Goal: Task Accomplishment & Management: Manage account settings

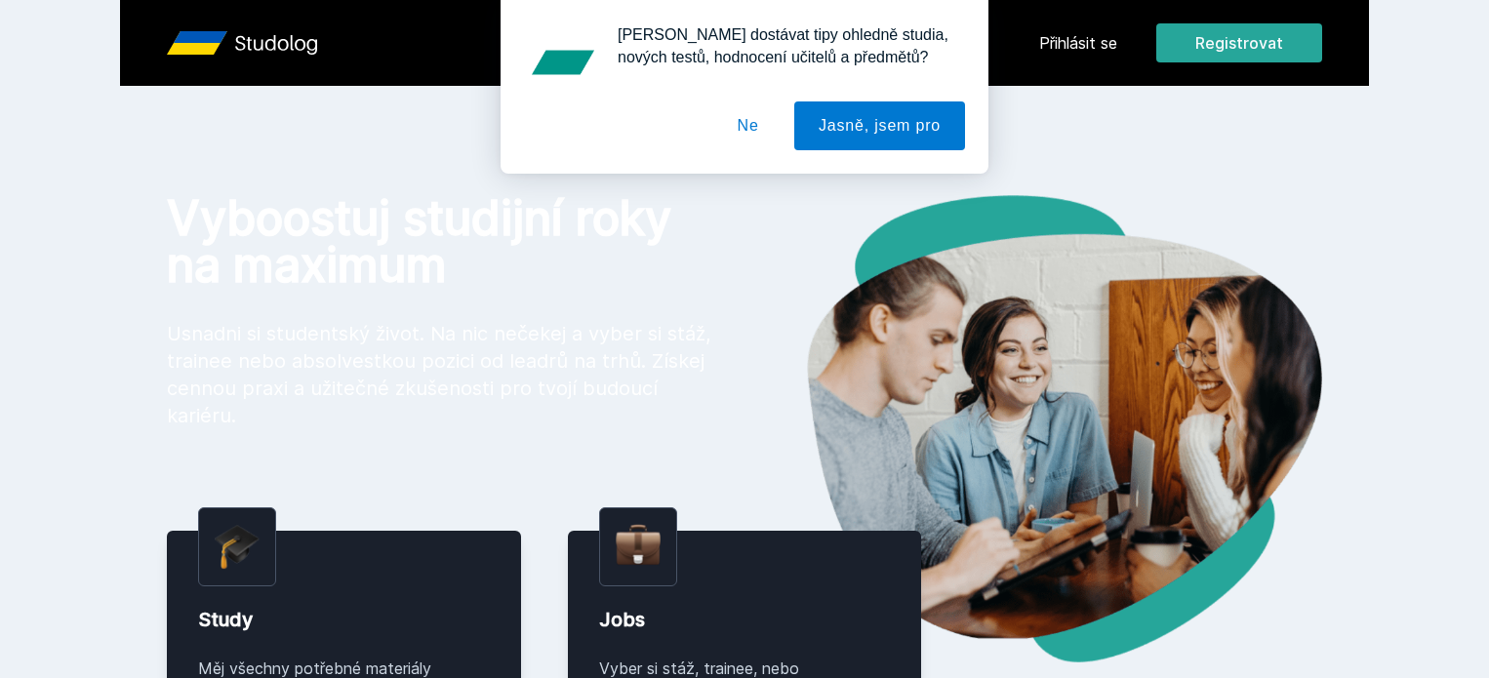
scroll to position [293, 0]
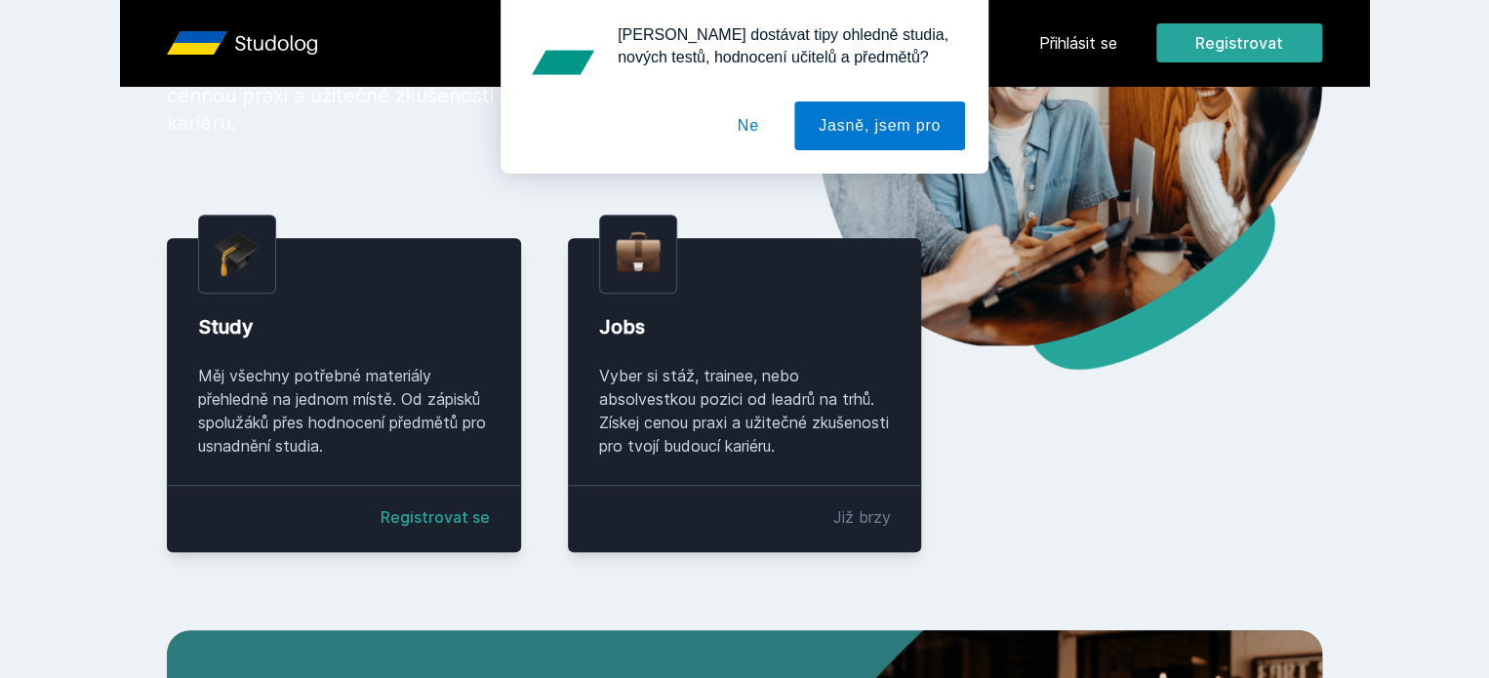
click at [733, 135] on button "Ne" at bounding box center [748, 125] width 70 height 49
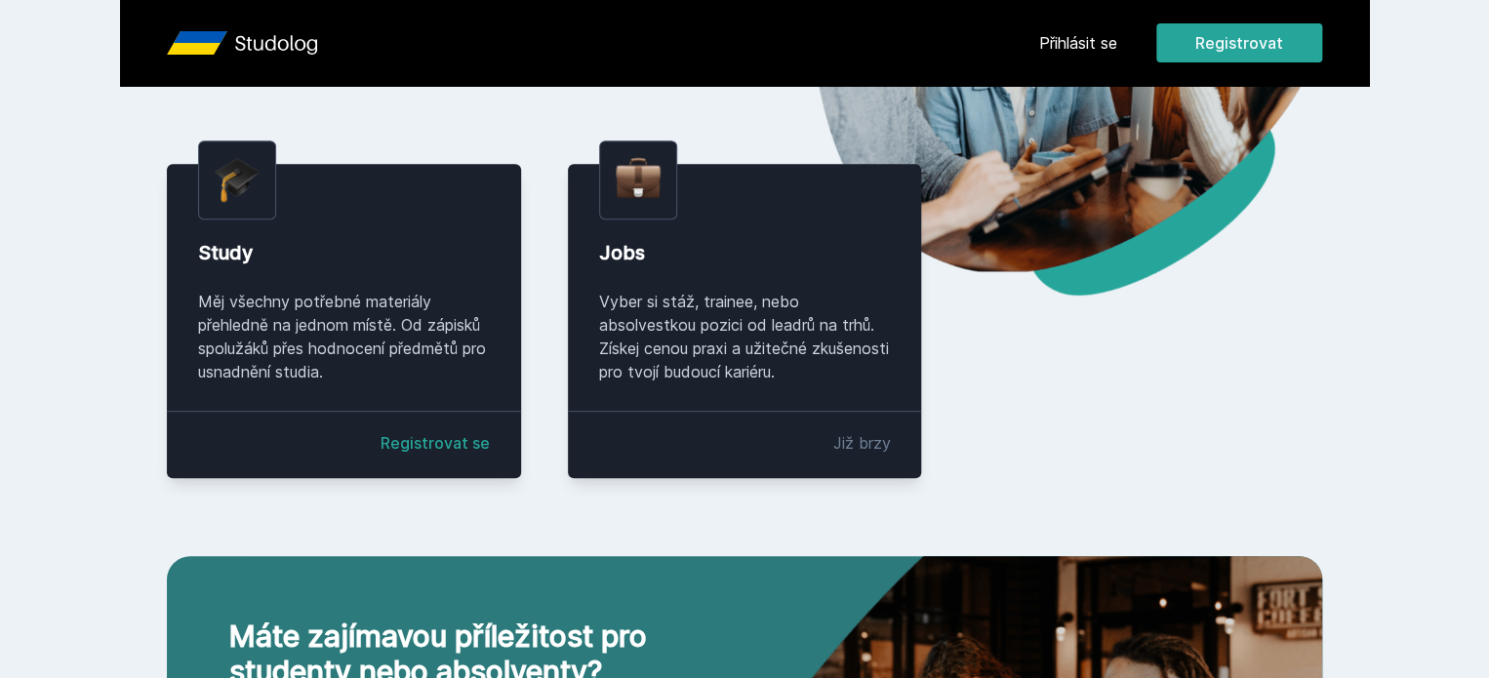
scroll to position [353, 0]
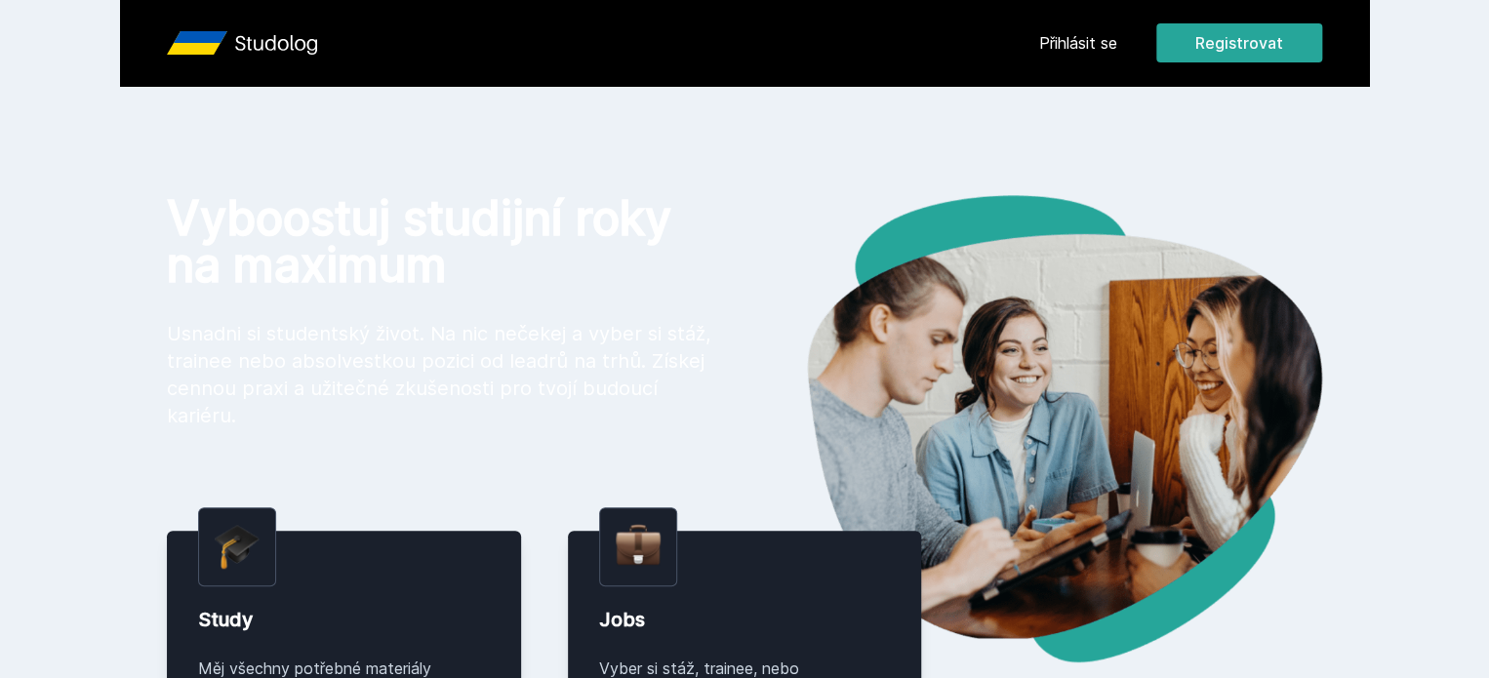
click at [1117, 42] on link "Přihlásit se" at bounding box center [1078, 42] width 78 height 23
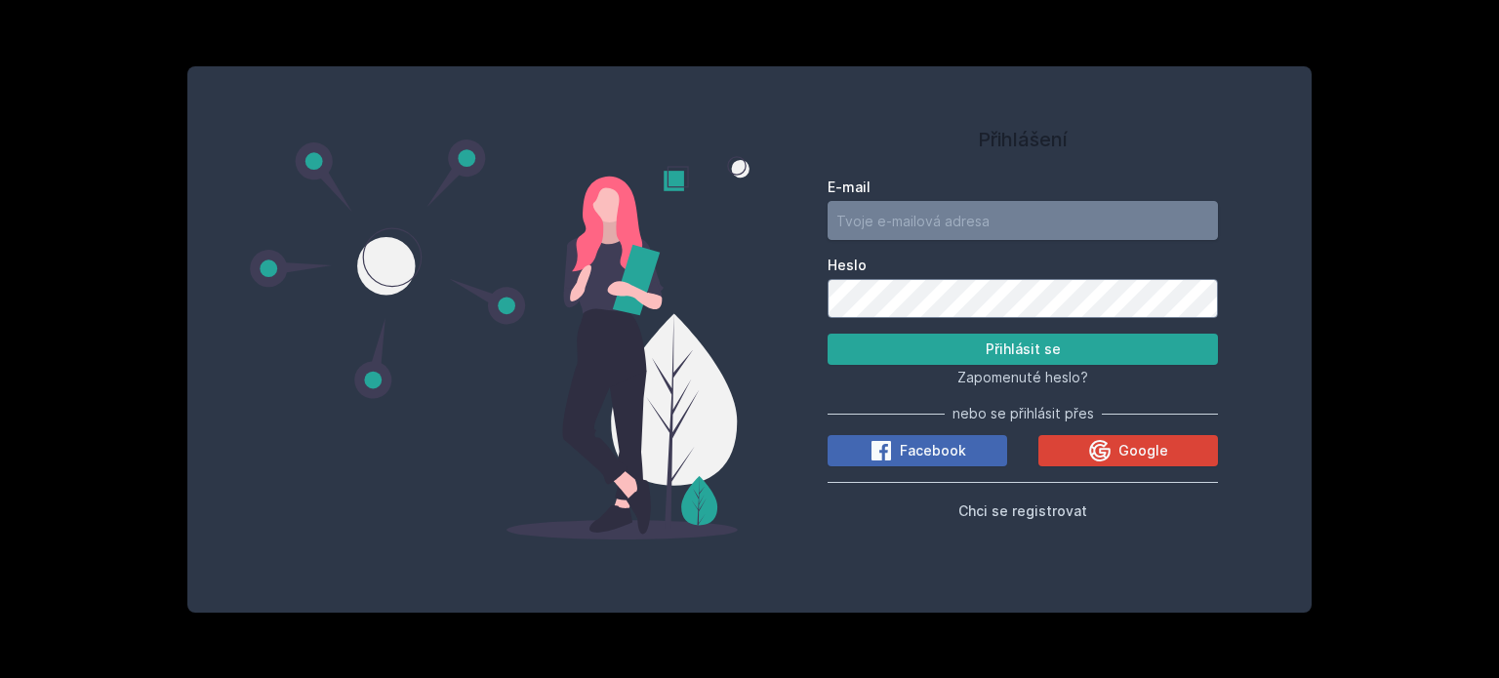
click at [1009, 222] on input "E-mail" at bounding box center [1023, 220] width 390 height 39
type input "[EMAIL_ADDRESS][PERSON_NAME][DOMAIN_NAME]"
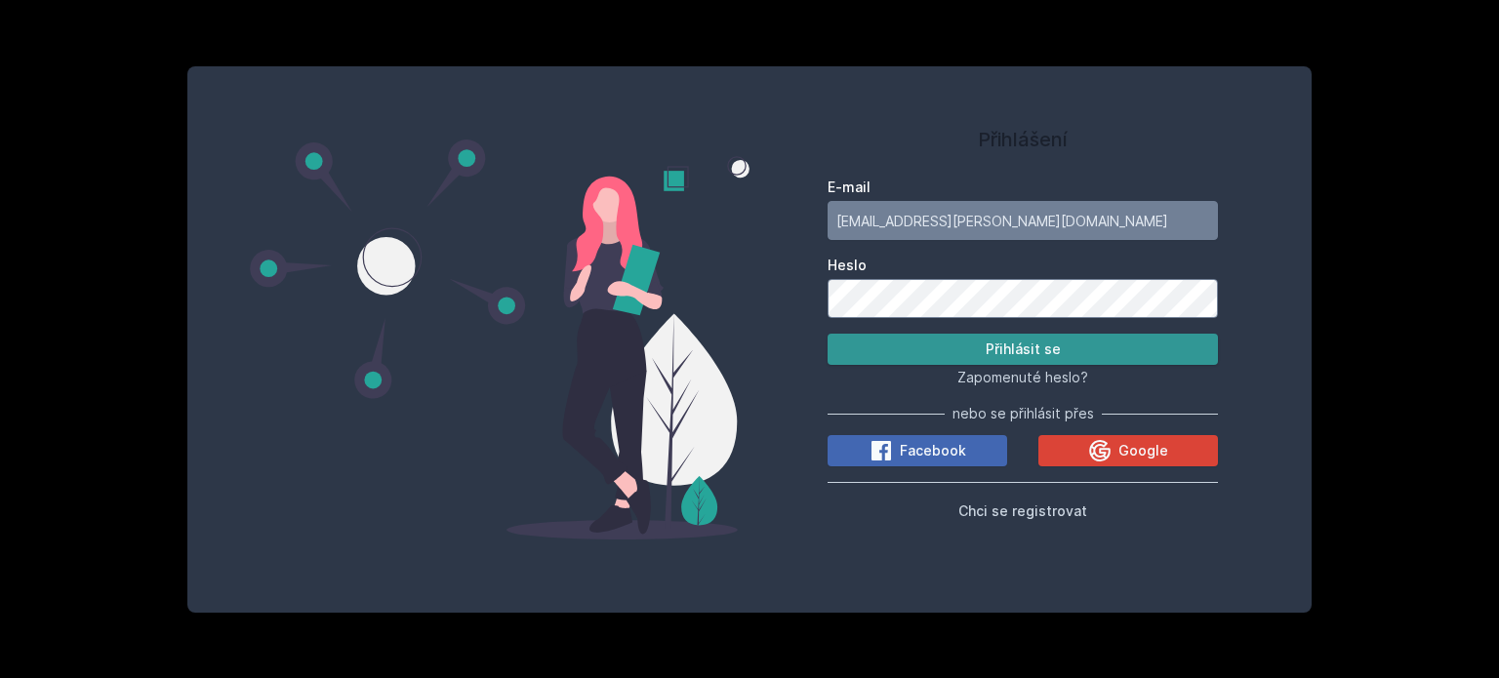
click at [965, 349] on button "Přihlásit se" at bounding box center [1023, 349] width 390 height 31
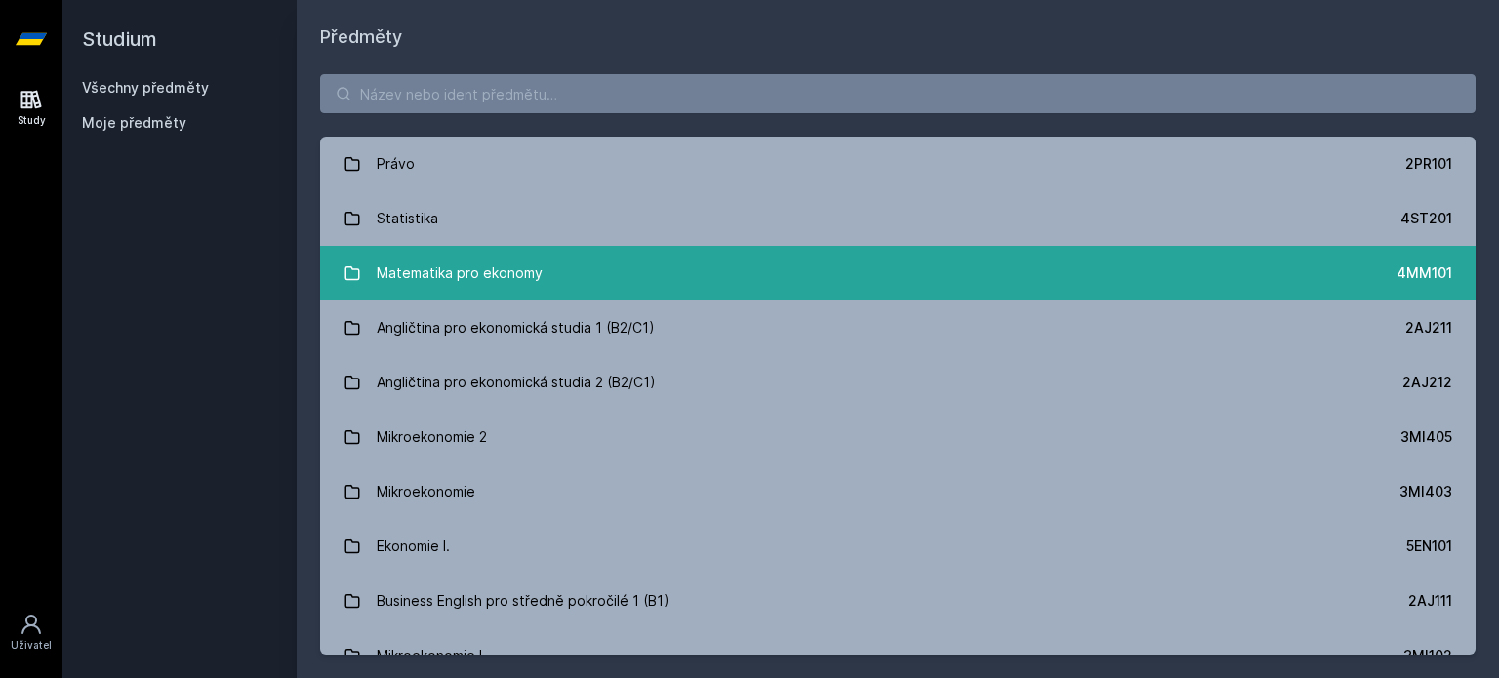
click at [476, 254] on div "Matematika pro ekonomy" at bounding box center [460, 273] width 166 height 39
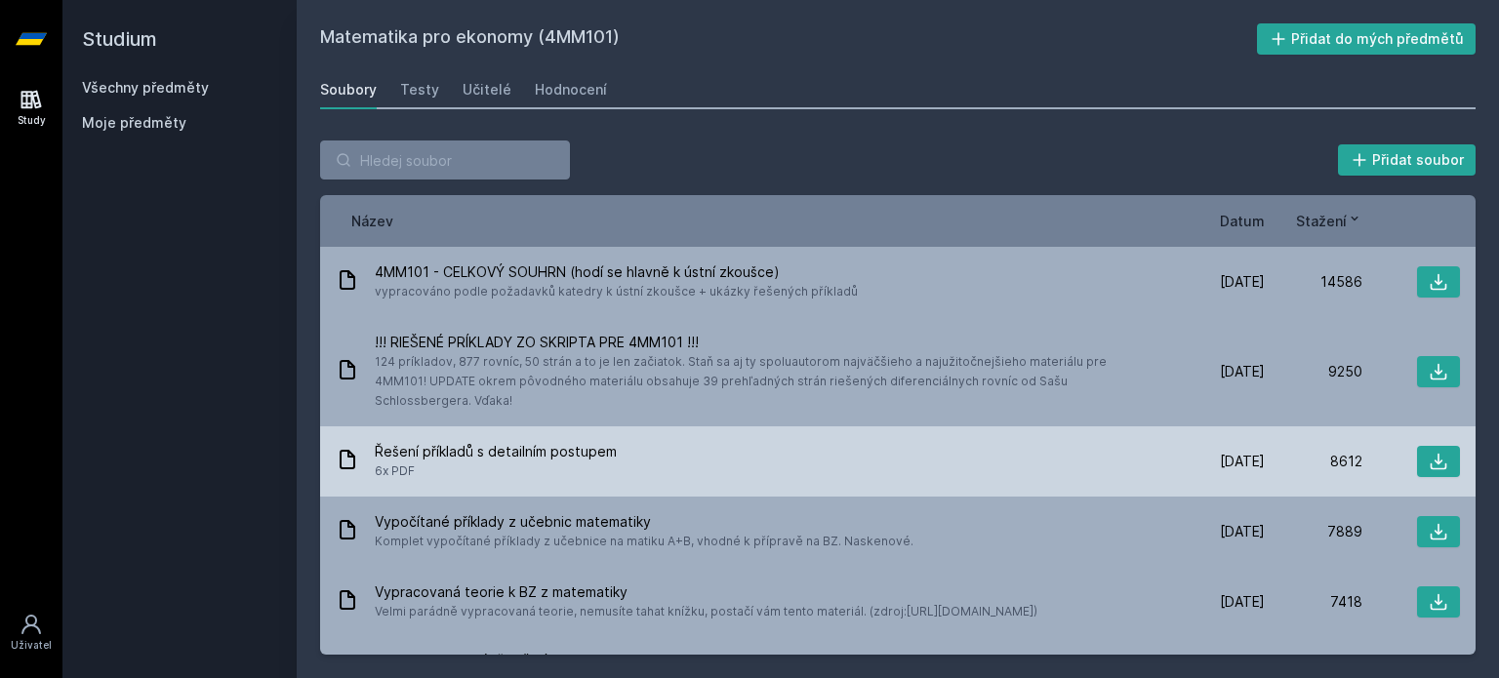
click at [1241, 452] on span "[DATE]" at bounding box center [1242, 462] width 45 height 20
click at [344, 442] on div "Řešení příkladů s detailním postupem 6x PDF" at bounding box center [751, 461] width 831 height 39
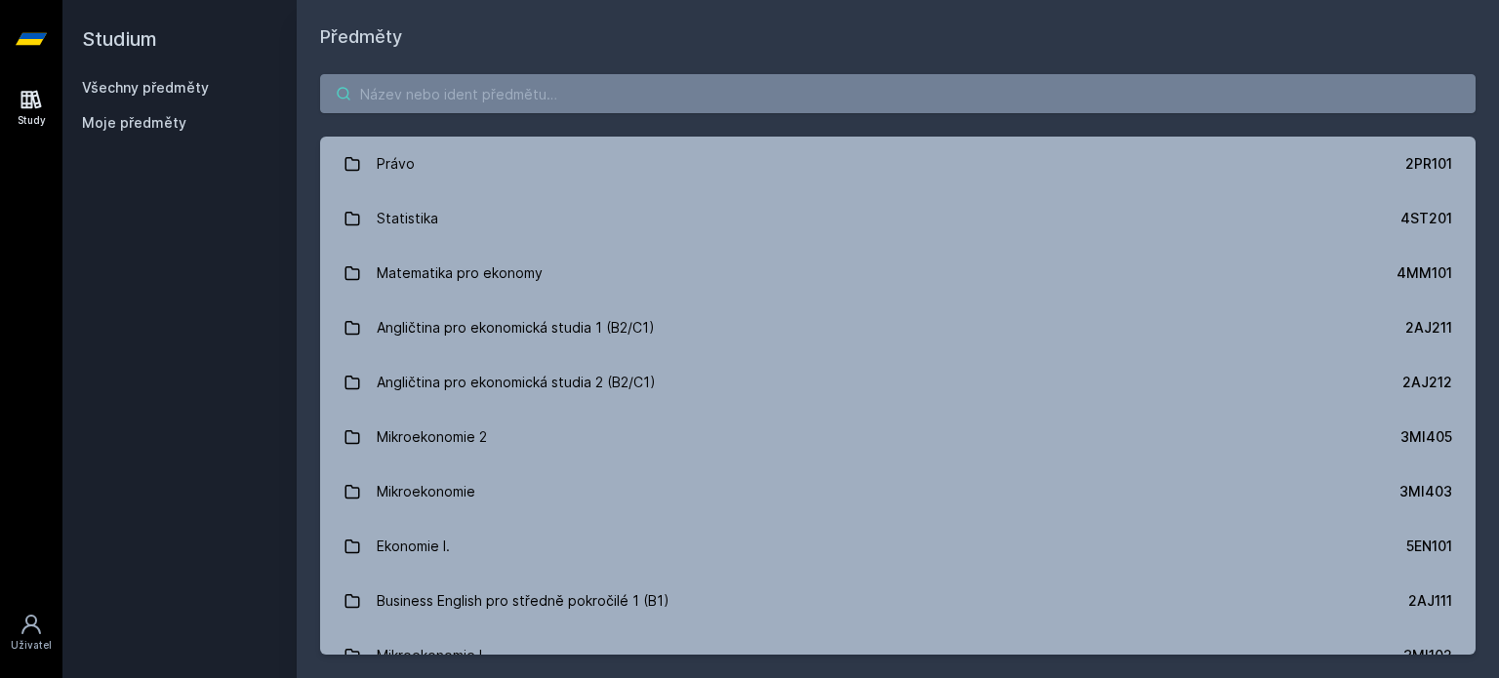
click at [548, 106] on input "search" at bounding box center [897, 93] width 1155 height 39
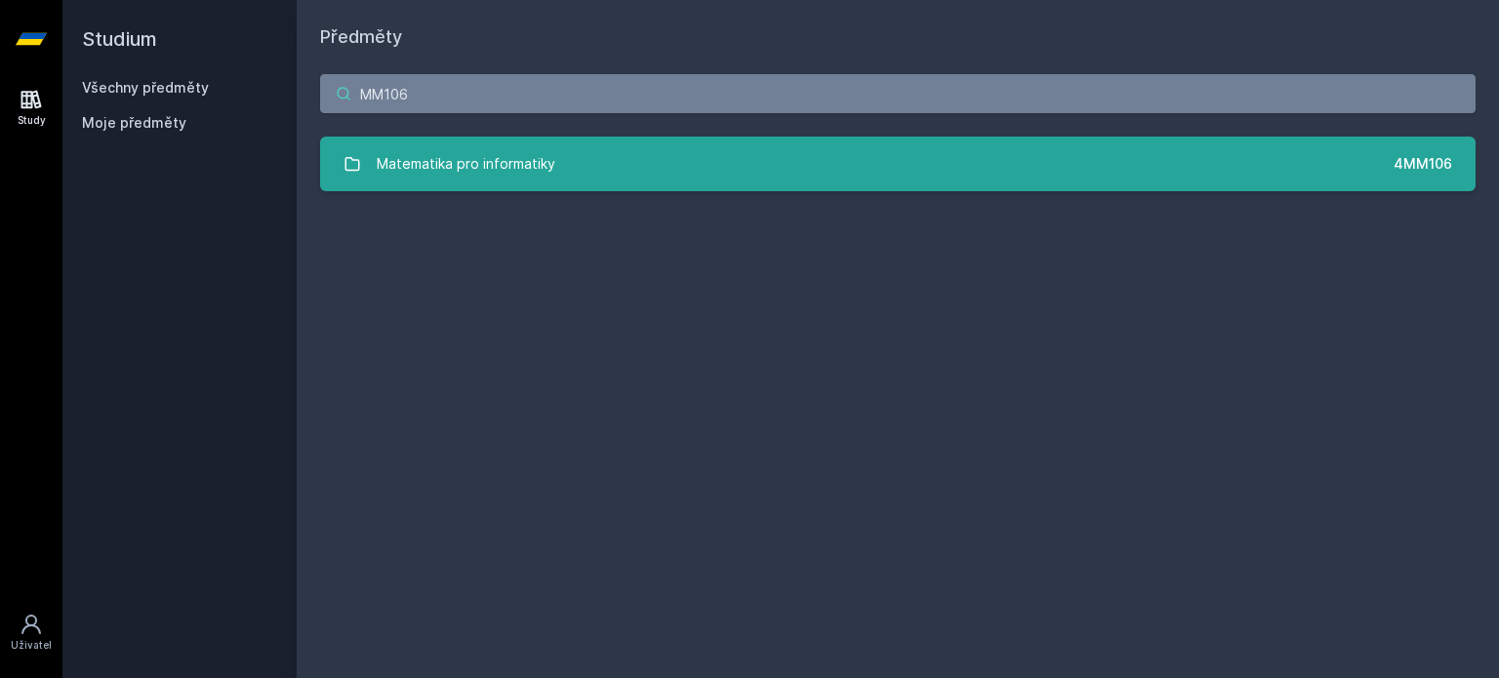
type input "MM106"
click at [703, 141] on link "Matematika pro informatiky 4MM106" at bounding box center [897, 164] width 1155 height 55
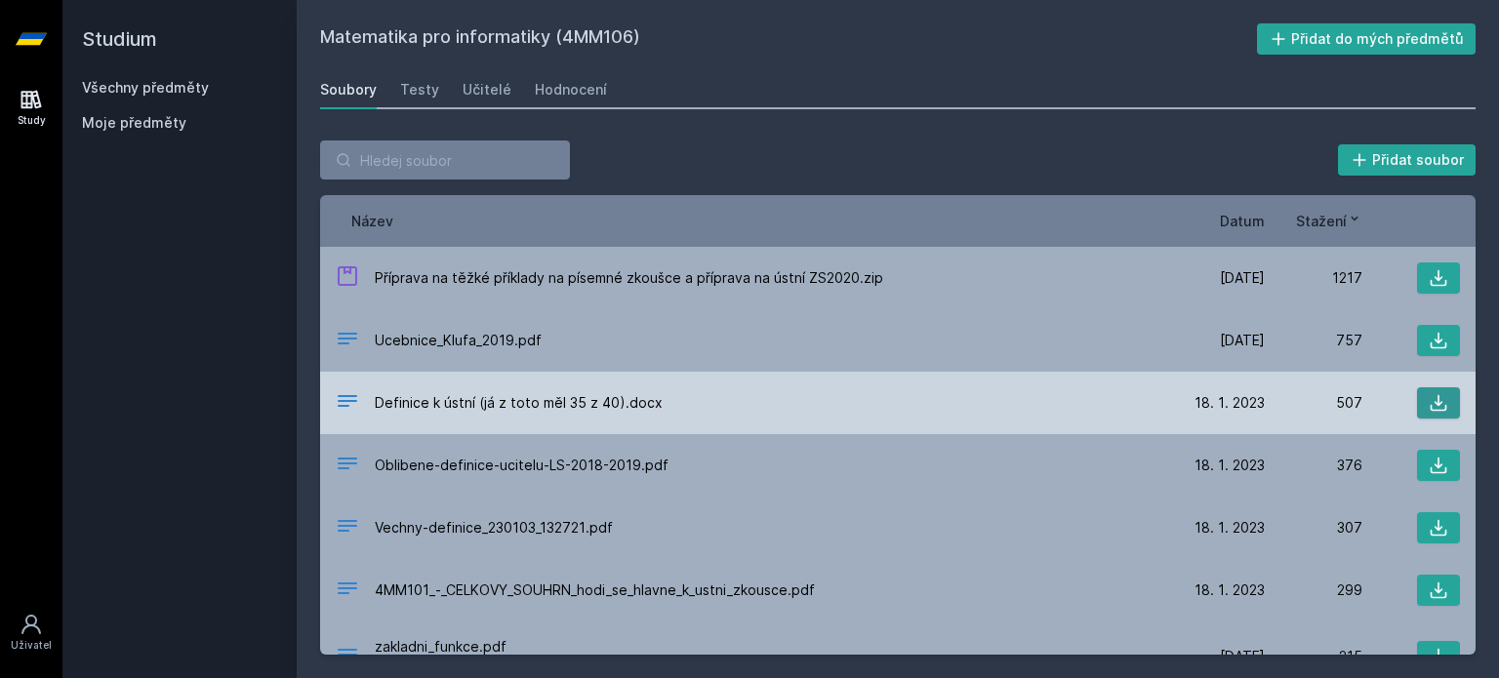
click at [1429, 407] on icon at bounding box center [1439, 403] width 20 height 20
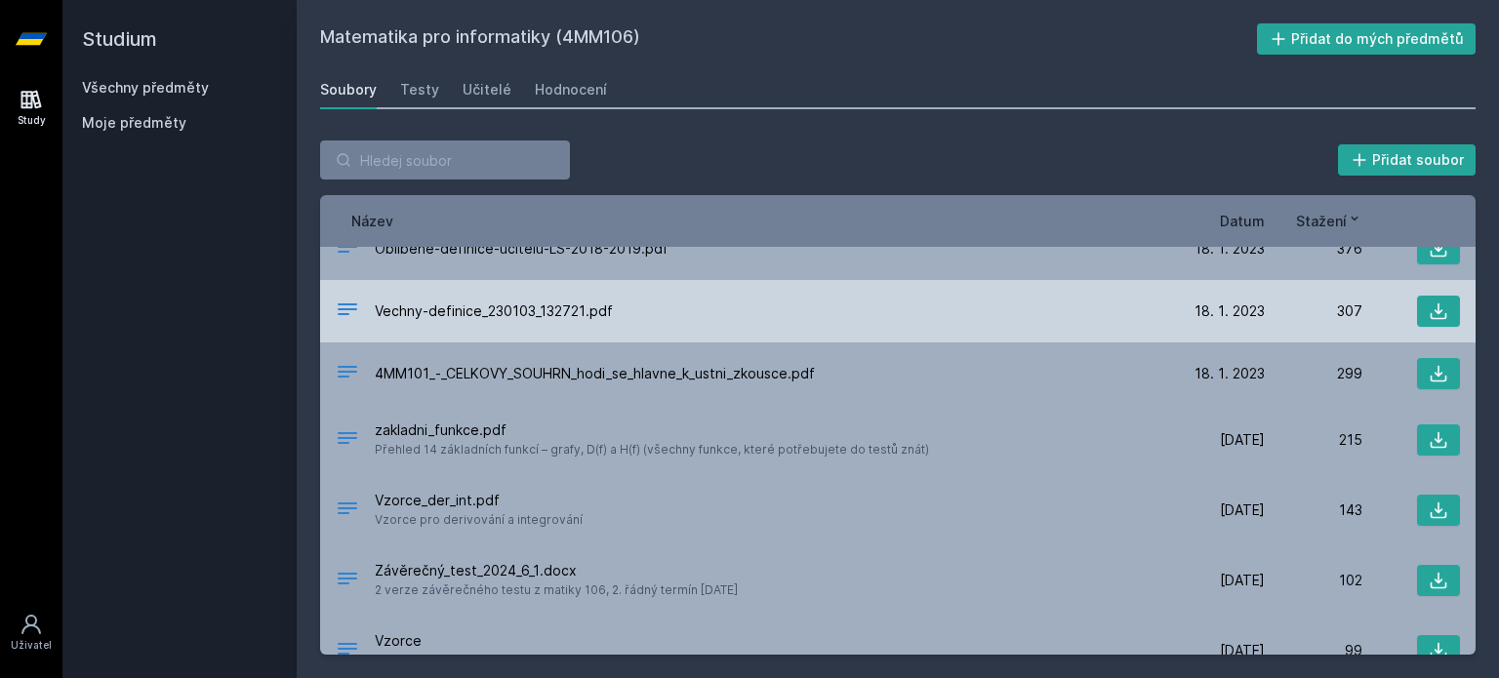
scroll to position [247, 0]
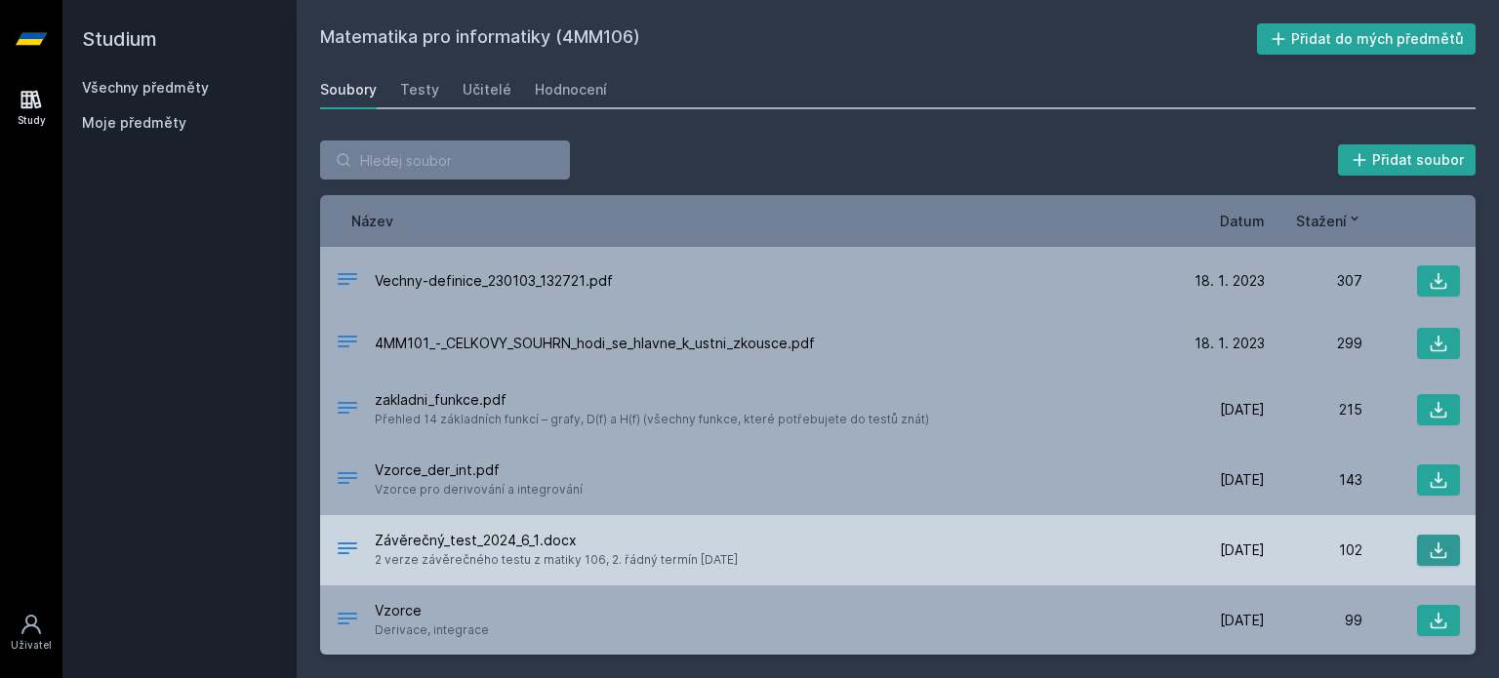
click at [1440, 546] on button at bounding box center [1438, 550] width 43 height 31
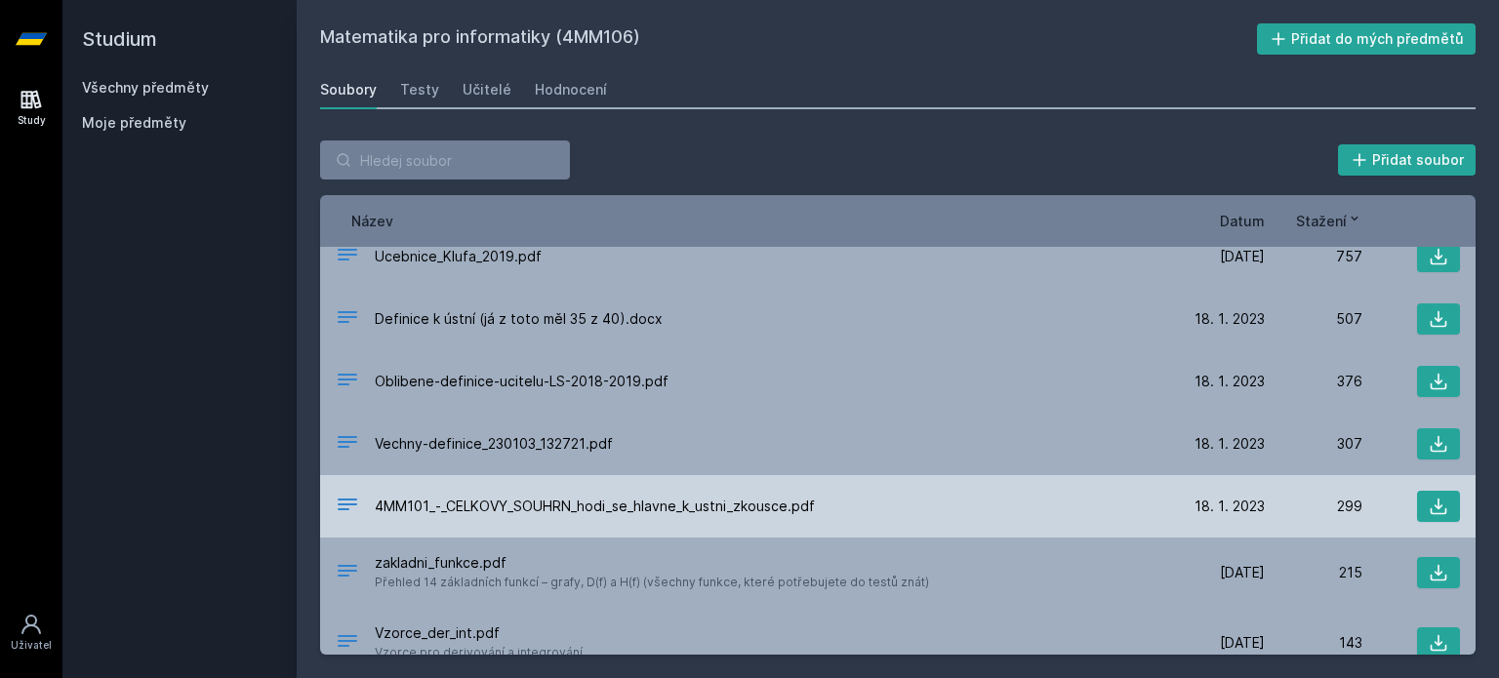
scroll to position [52, 0]
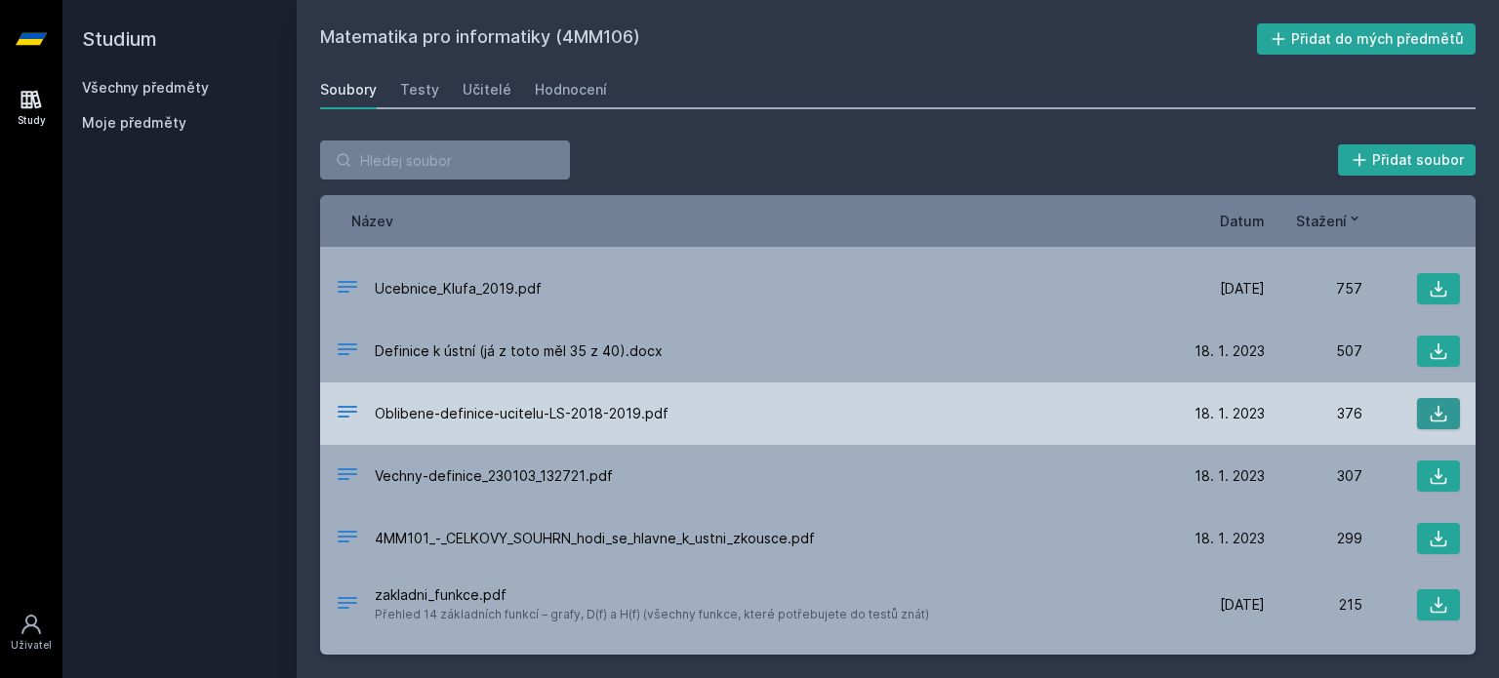
click at [1445, 415] on button at bounding box center [1438, 413] width 43 height 31
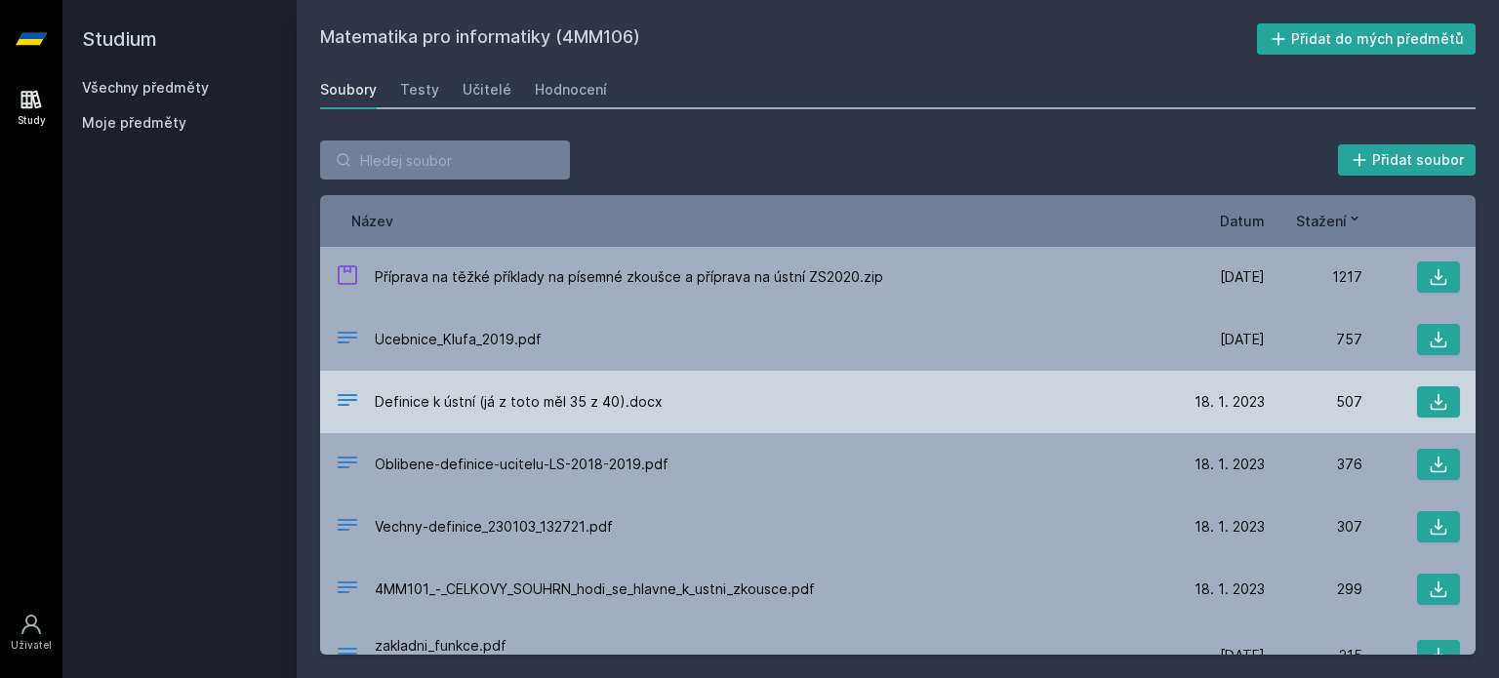
scroll to position [0, 0]
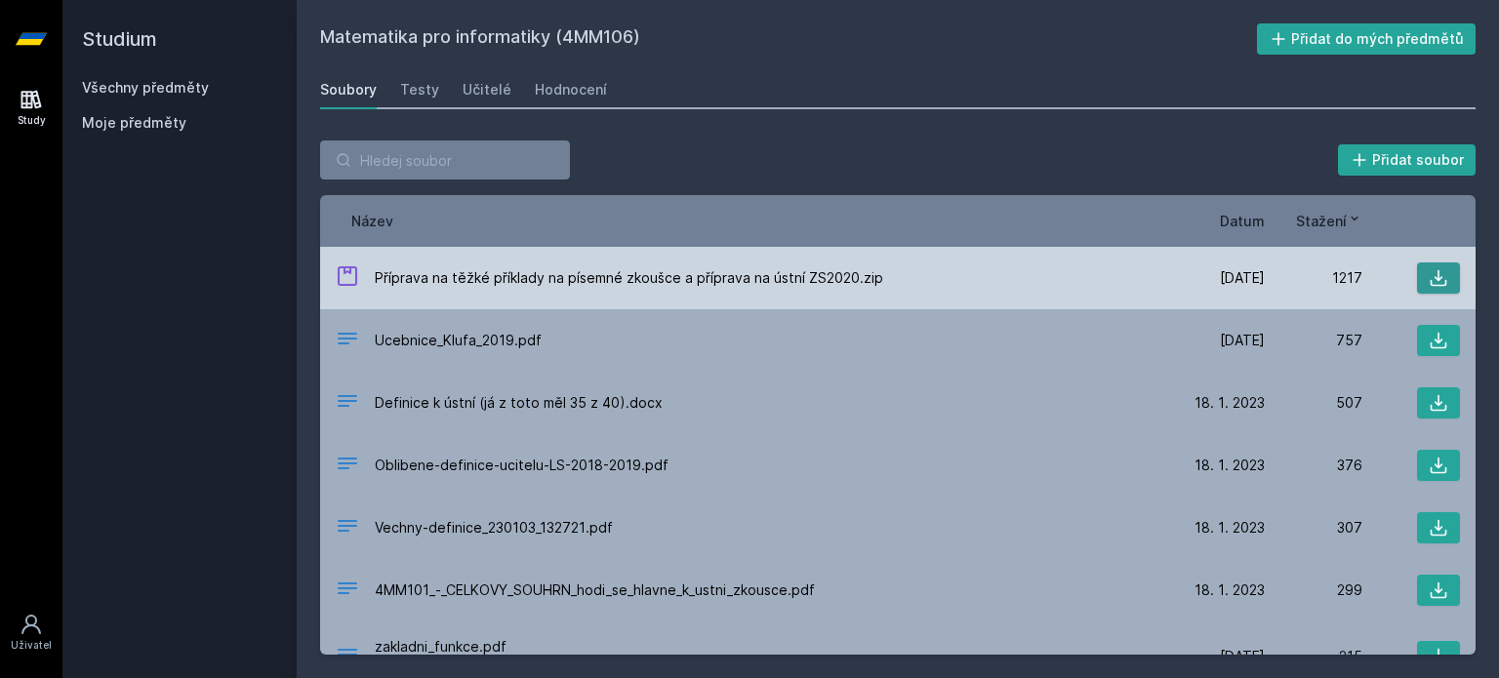
click at [1429, 271] on icon at bounding box center [1439, 278] width 20 height 20
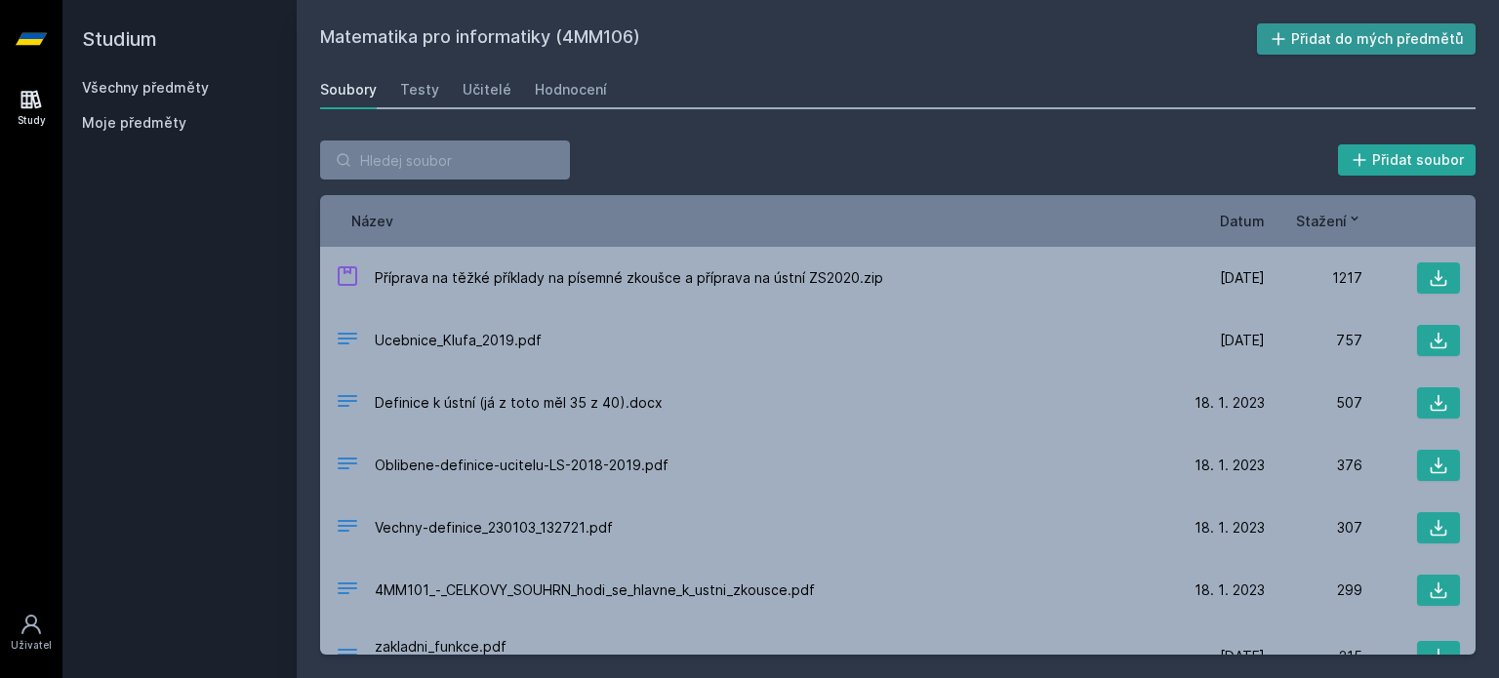
click at [1335, 28] on button "Přidat do mých předmětů" at bounding box center [1367, 38] width 220 height 31
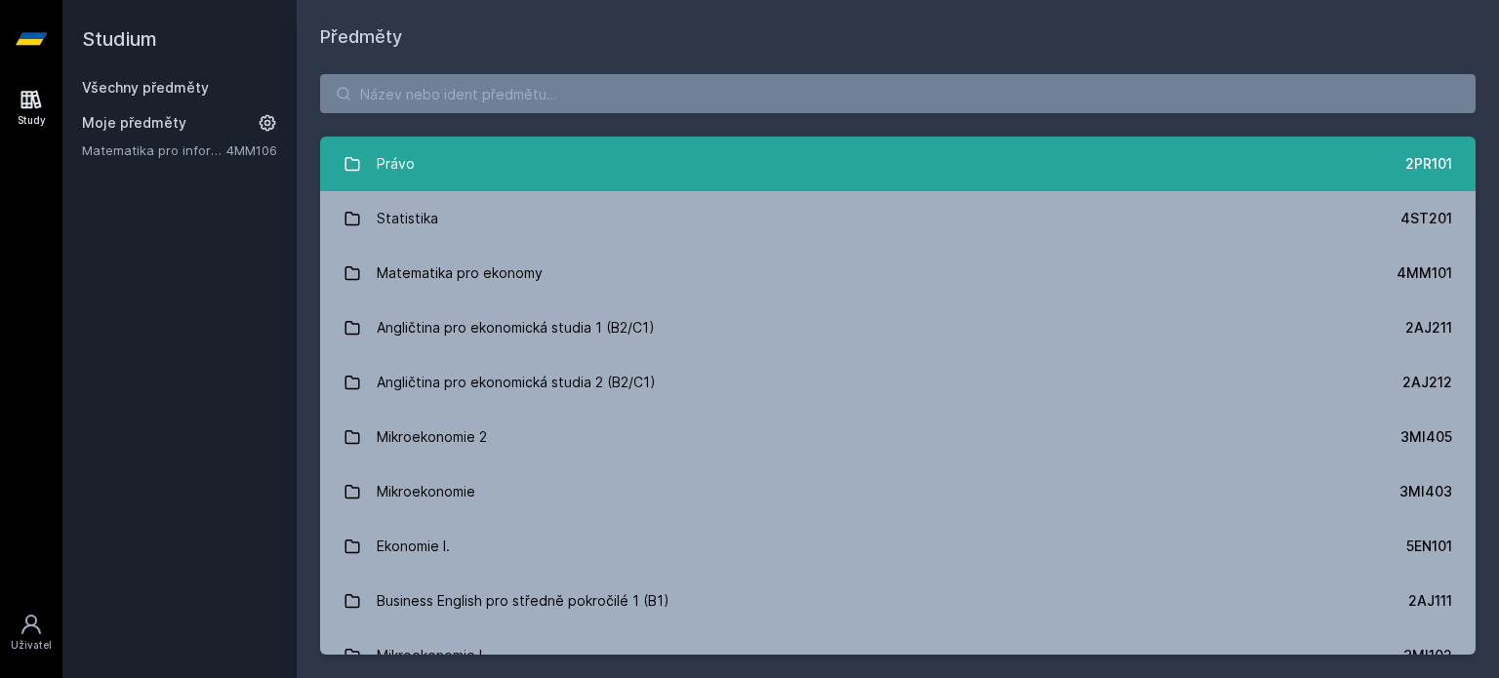
click at [576, 167] on link "Právo 2PR101" at bounding box center [897, 164] width 1155 height 55
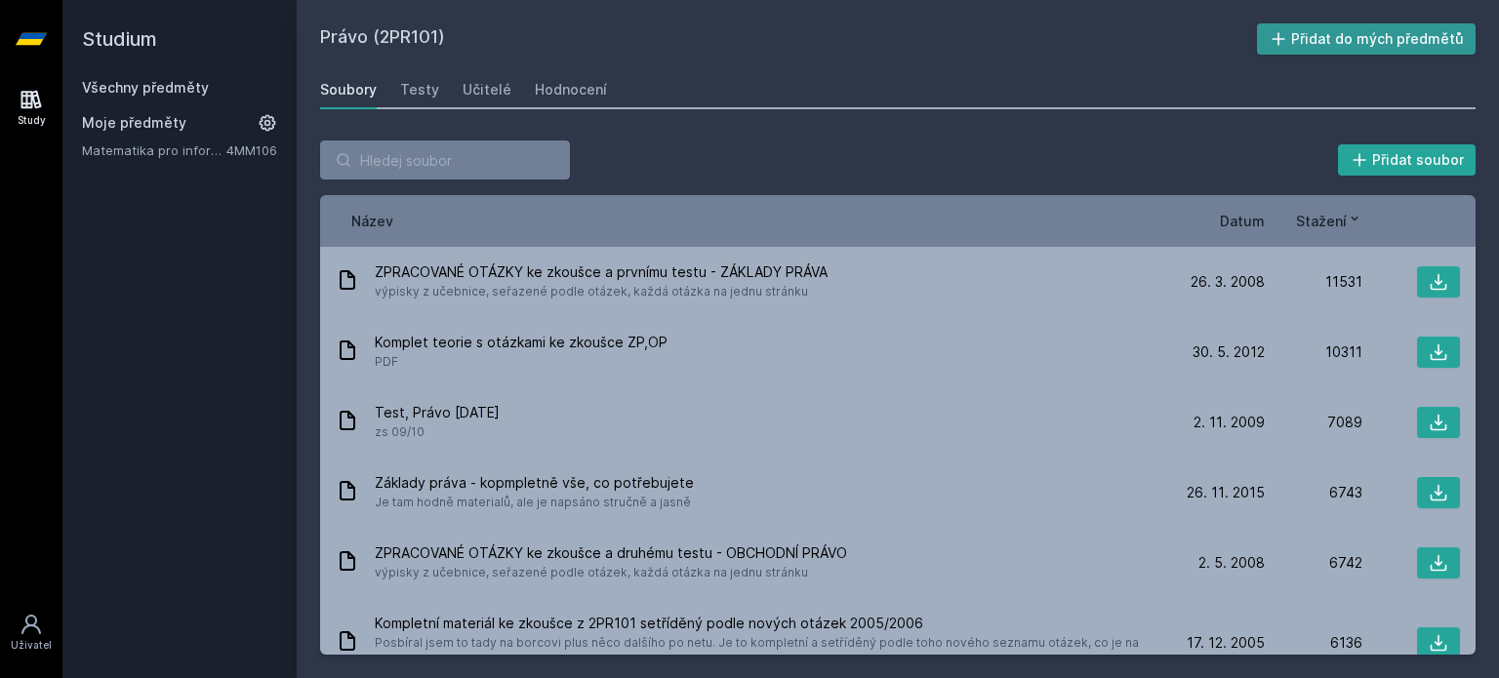
click at [1445, 31] on button "Přidat do mých předmětů" at bounding box center [1367, 38] width 220 height 31
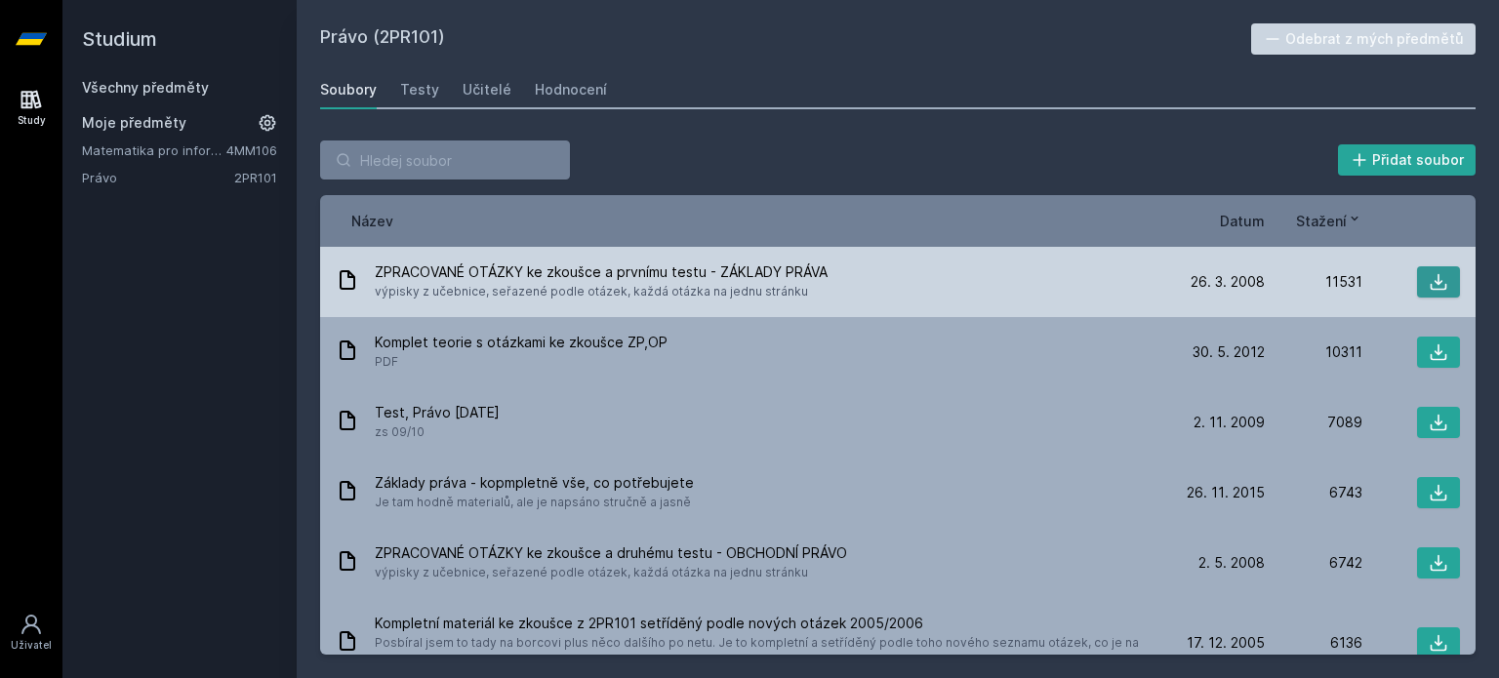
click at [1429, 282] on icon at bounding box center [1439, 282] width 20 height 20
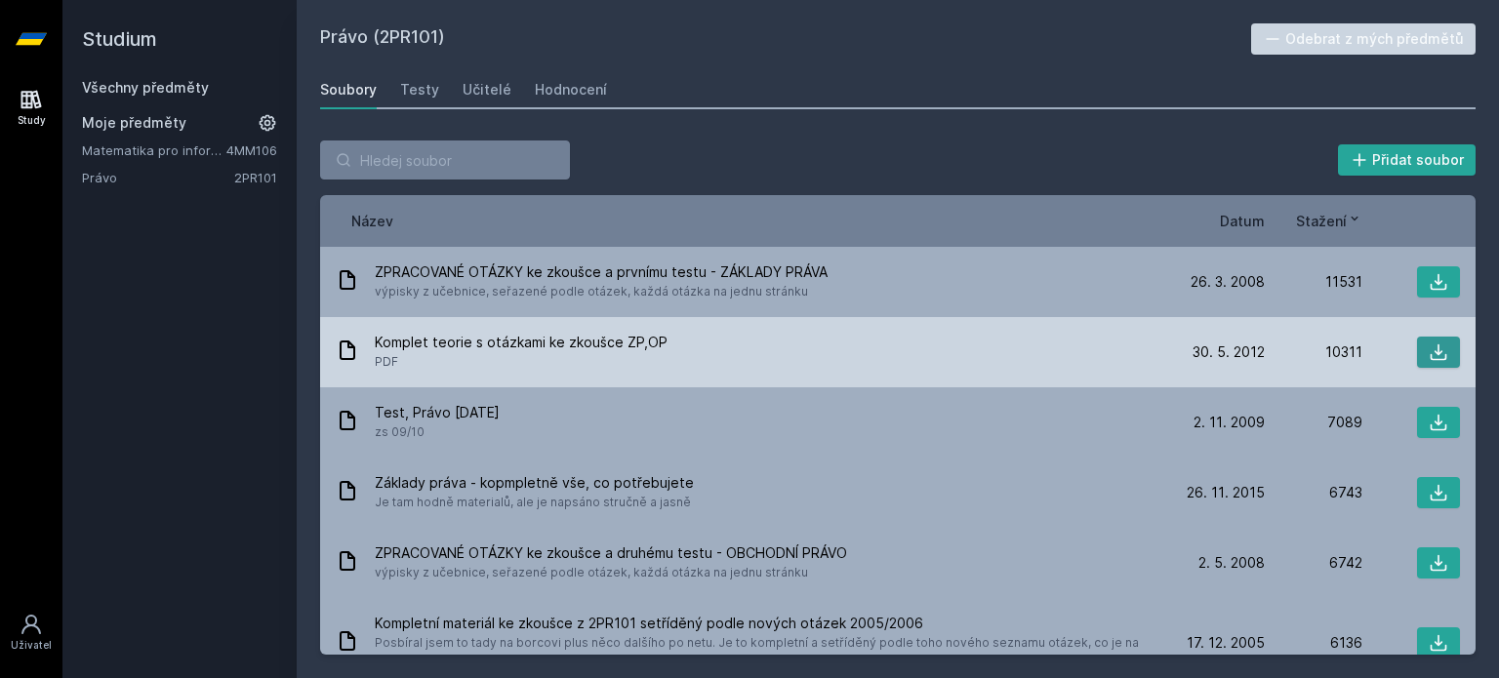
click at [1435, 346] on icon at bounding box center [1439, 353] width 20 height 20
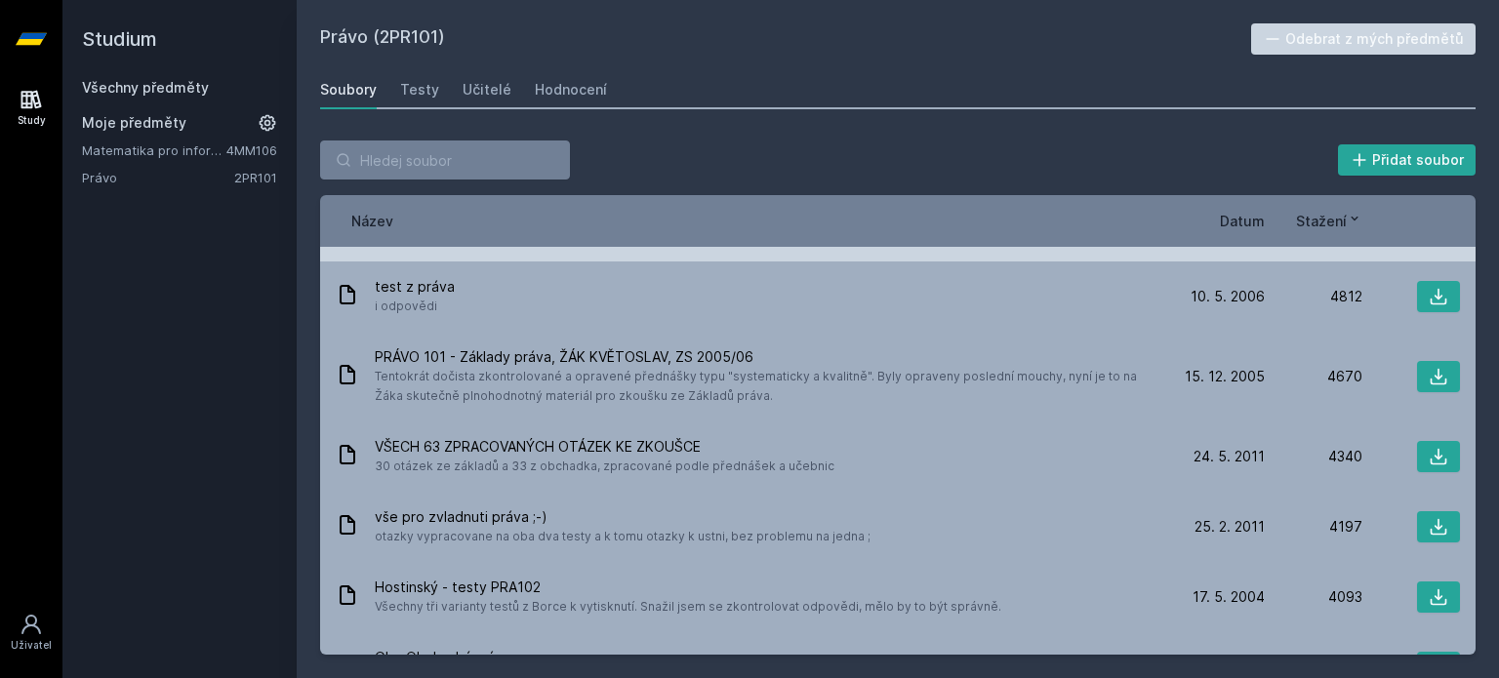
scroll to position [781, 0]
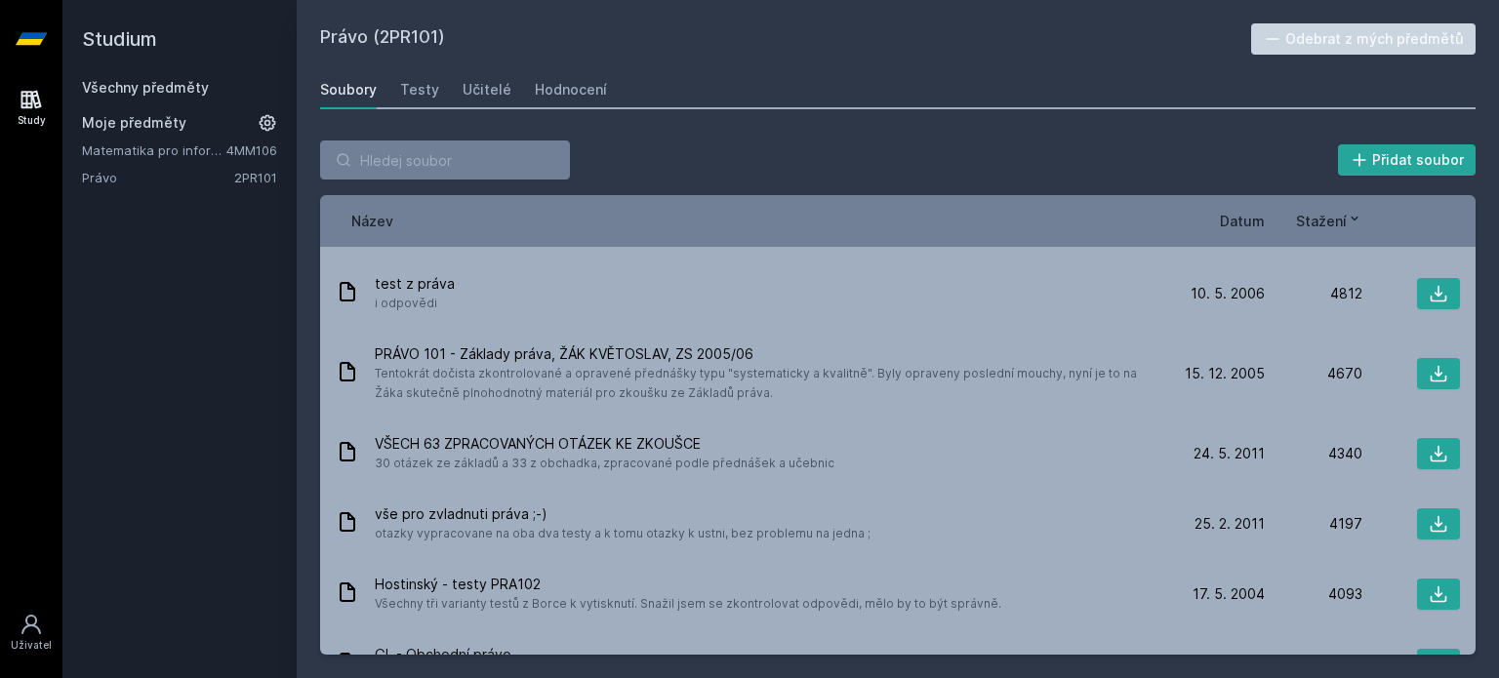
click at [1236, 212] on span "Datum" at bounding box center [1242, 221] width 45 height 20
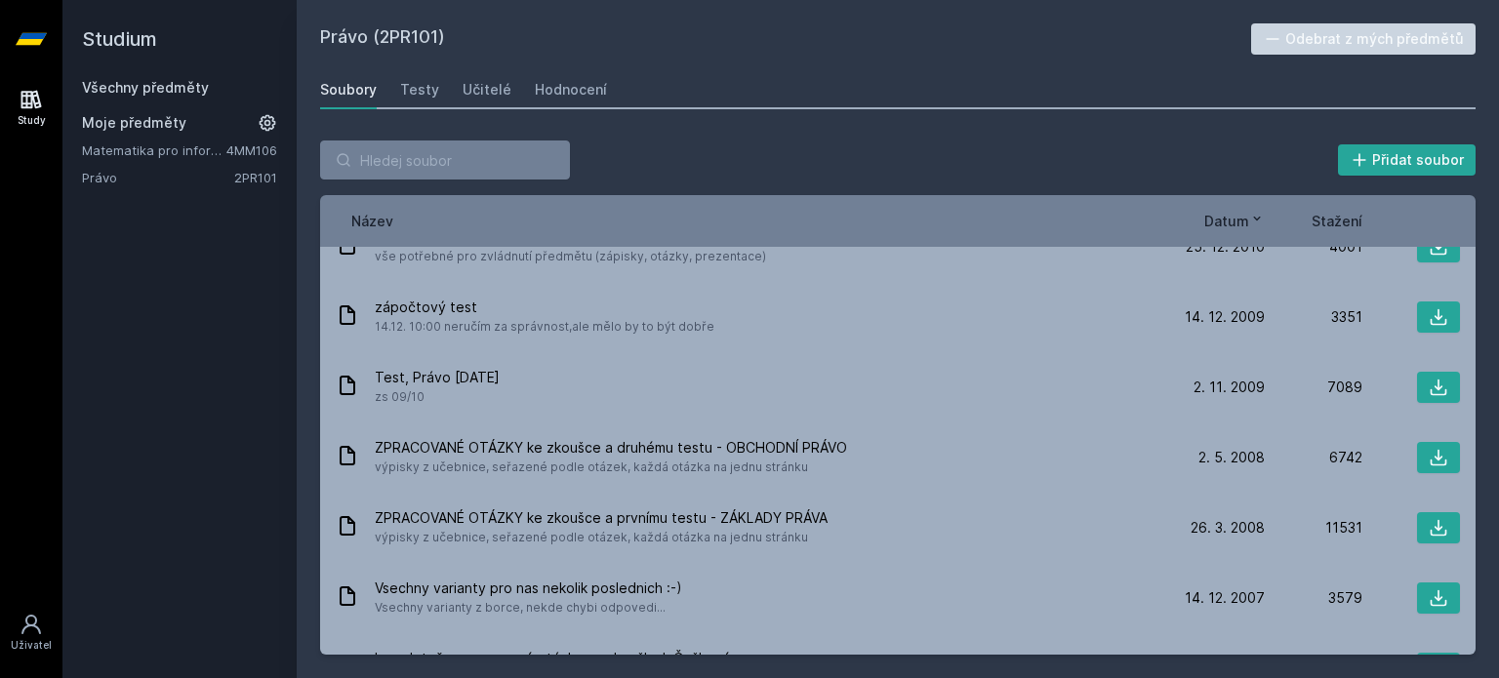
scroll to position [0, 0]
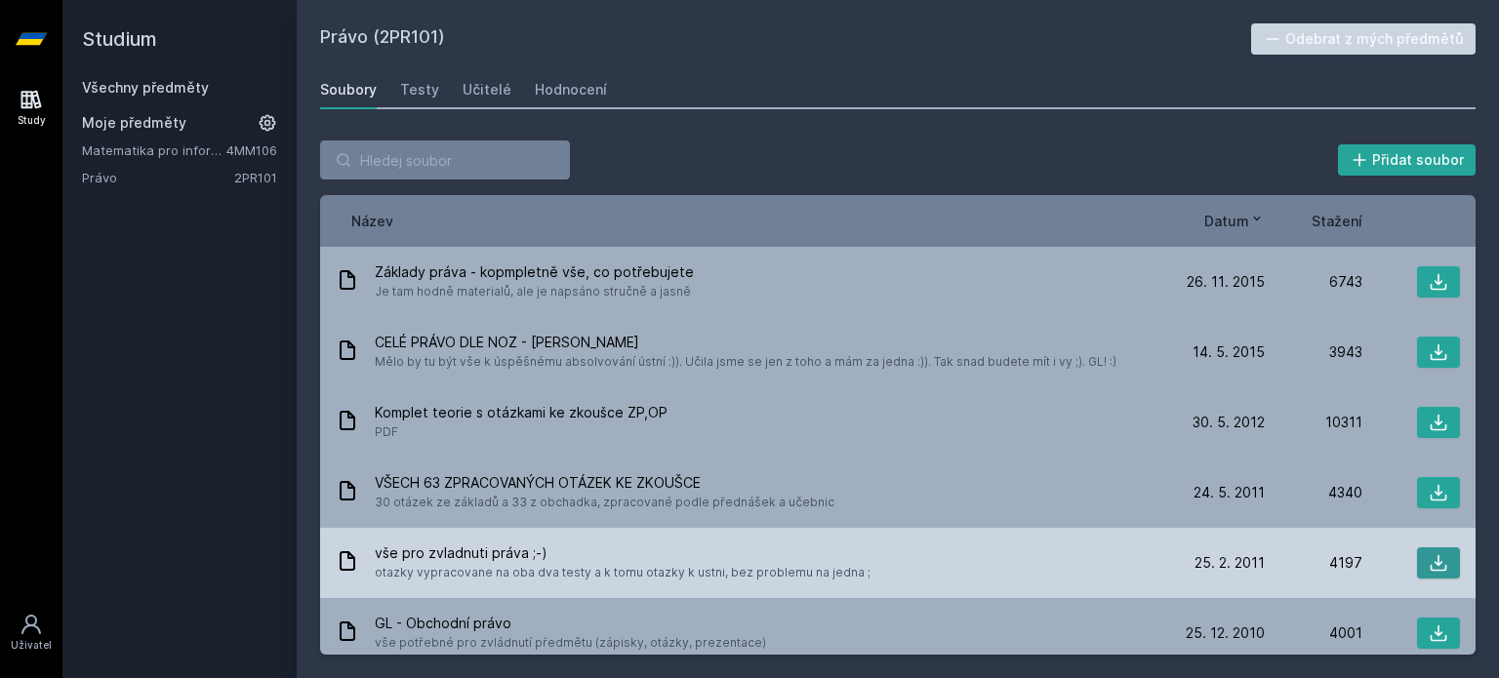
click at [1429, 564] on icon at bounding box center [1439, 563] width 20 height 20
